Goal: Find specific page/section: Find specific page/section

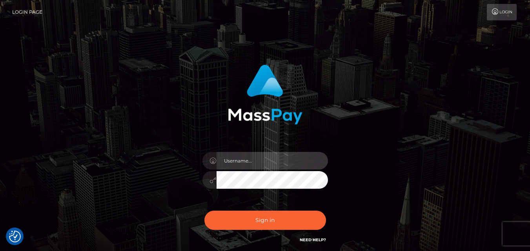
click at [249, 161] on input "text" at bounding box center [271, 161] width 111 height 18
type input "megan.throne"
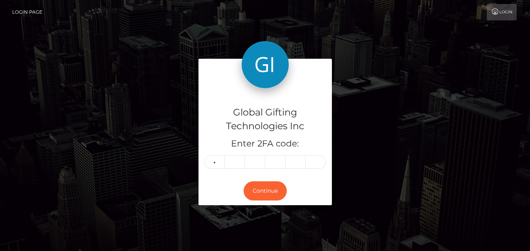
type input "4"
type input "6"
type input "8"
type input "2"
type input "5"
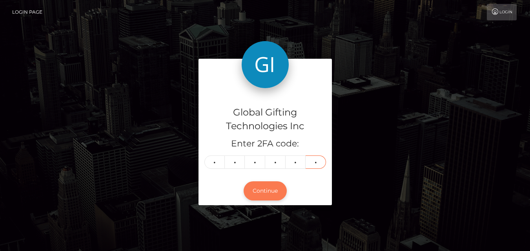
type input "4"
click at [275, 191] on button "Continue" at bounding box center [264, 190] width 43 height 19
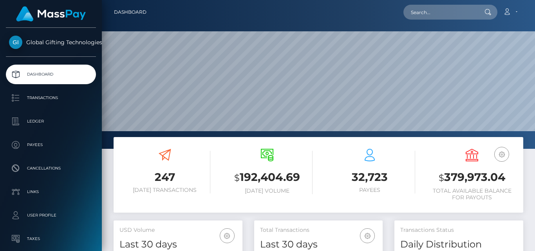
scroll to position [139, 129]
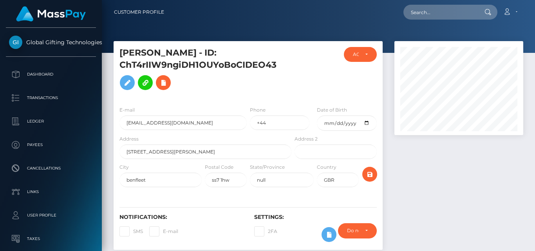
scroll to position [94, 129]
click at [163, 31] on div at bounding box center [318, 26] width 433 height 53
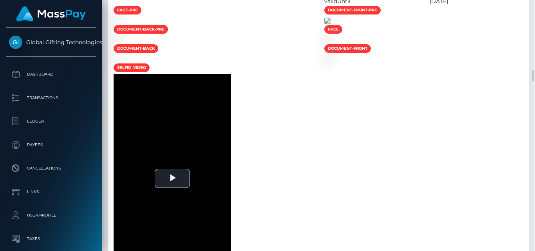
scroll to position [666, 0]
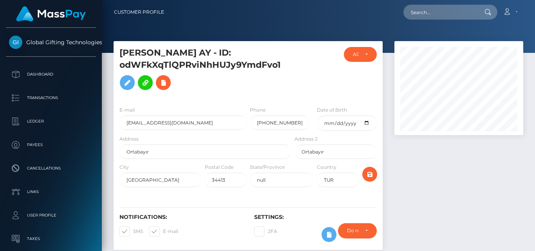
scroll to position [94, 129]
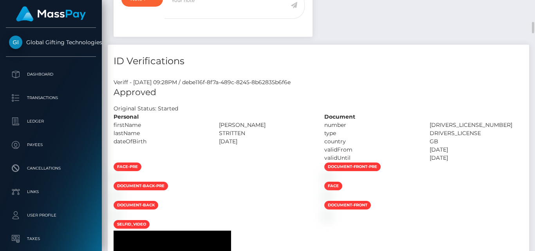
scroll to position [549, 0]
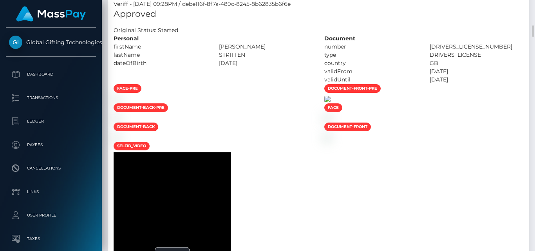
click at [331, 102] on img at bounding box center [328, 99] width 6 height 6
